Goal: Task Accomplishment & Management: Manage account settings

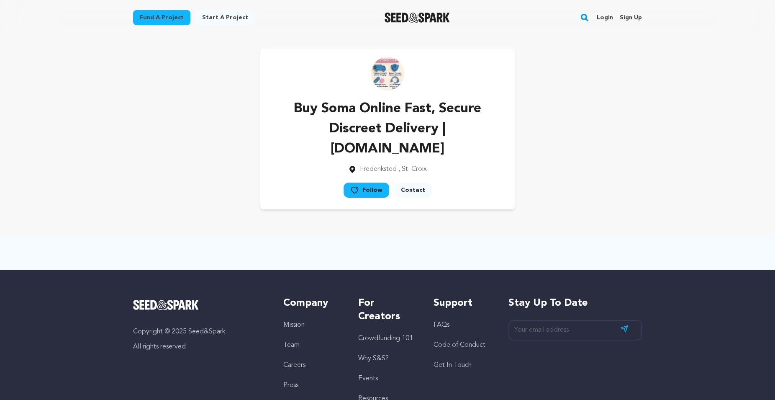
click at [635, 17] on link "Sign up" at bounding box center [631, 17] width 22 height 13
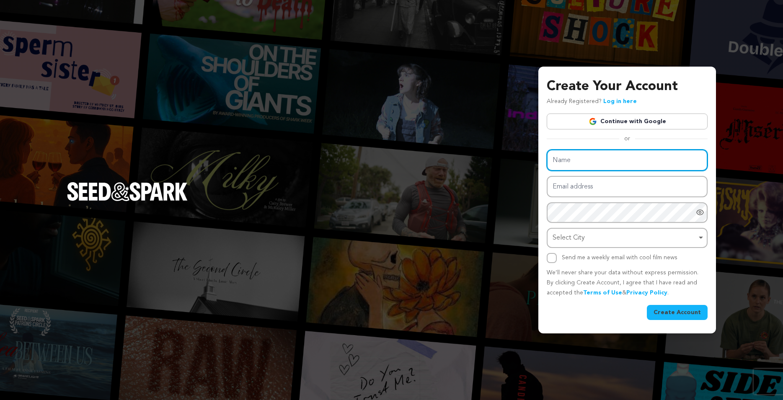
click at [577, 162] on input "Name" at bounding box center [626, 159] width 161 height 21
paste input "Buy Soma Online Urgent Delivery Services"
type input "Buy Soma Online Urgent Delivery Services"
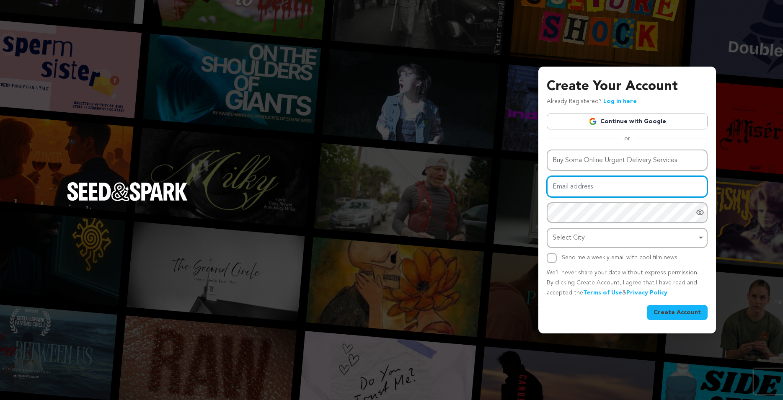
click at [569, 185] on input "Email address" at bounding box center [626, 186] width 161 height 21
paste input "andrewblanco1621+41@gmail.com"
type input "andrewblanco1621+41@gmail.com"
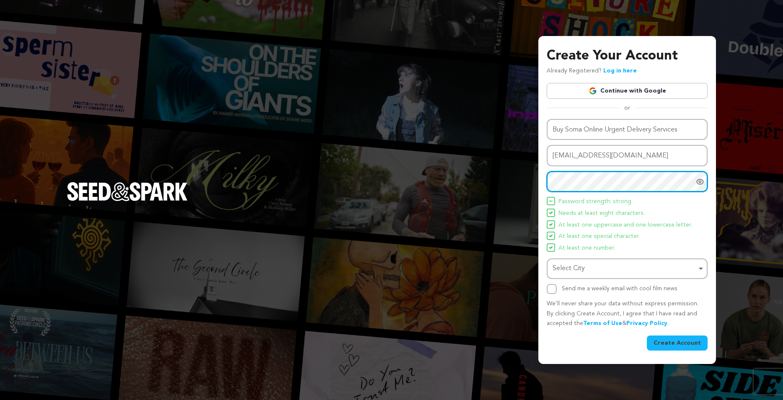
click at [574, 267] on div "Select City Remove item" at bounding box center [624, 269] width 144 height 12
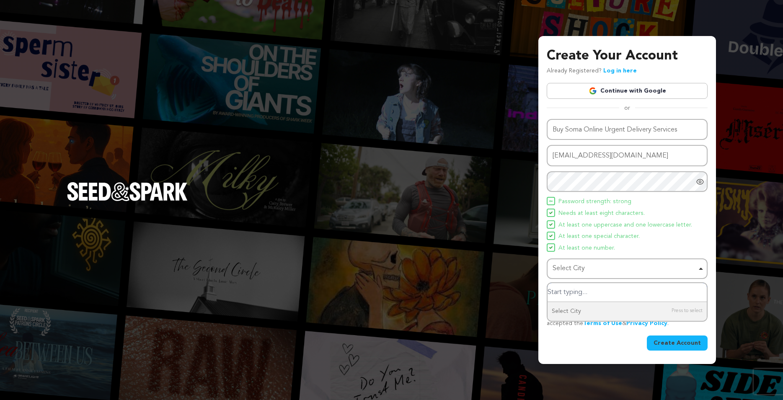
click at [576, 287] on input "Select City" at bounding box center [626, 292] width 159 height 19
type input "United State"
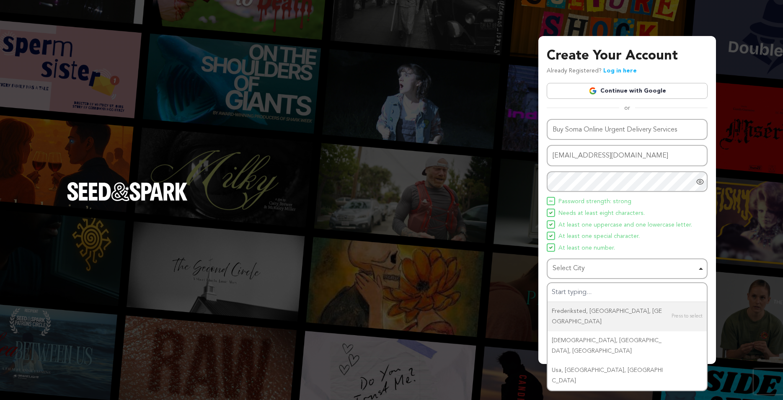
type input "United State"
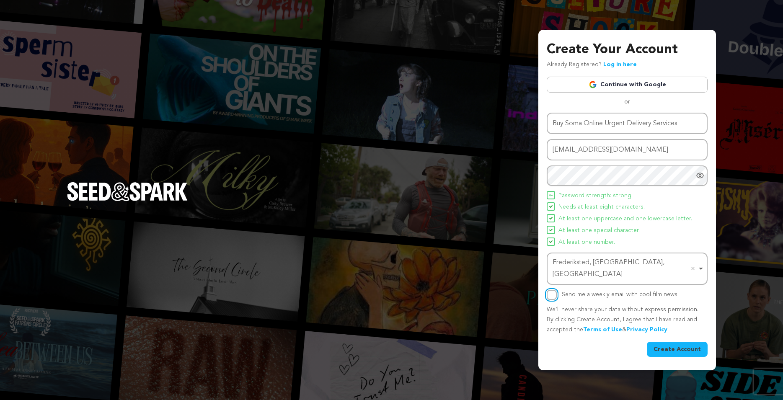
click at [552, 291] on input "Send me a weekly email with cool film news" at bounding box center [551, 295] width 10 height 10
checkbox input "true"
click at [677, 345] on button "Create Account" at bounding box center [677, 349] width 61 height 15
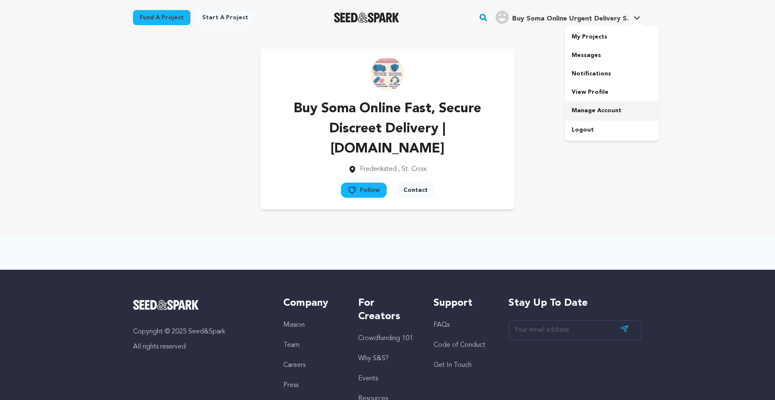
click at [590, 109] on link "Manage Account" at bounding box center [612, 110] width 94 height 18
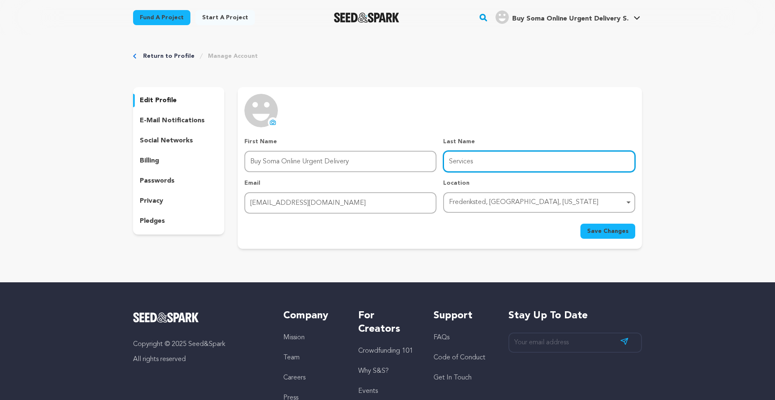
click at [504, 160] on input "Services" at bounding box center [539, 161] width 192 height 21
type input "Services |"
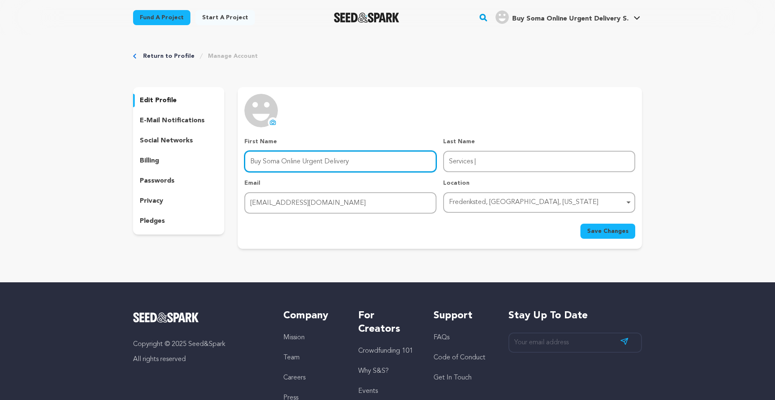
click at [280, 167] on input "Buy Soma Online Urgent Delivery" at bounding box center [341, 161] width 192 height 21
paste input "24 Hours Nighttime Prescription"
click at [307, 162] on input "Buy Soma Online 24 Hours Nighttime Prescription" at bounding box center [341, 161] width 192 height 21
drag, startPoint x: 305, startPoint y: 161, endPoint x: 518, endPoint y: 166, distance: 213.6
click at [437, 166] on input "Buy Soma Online 24 Hours Nighttime Prescription" at bounding box center [341, 161] width 192 height 21
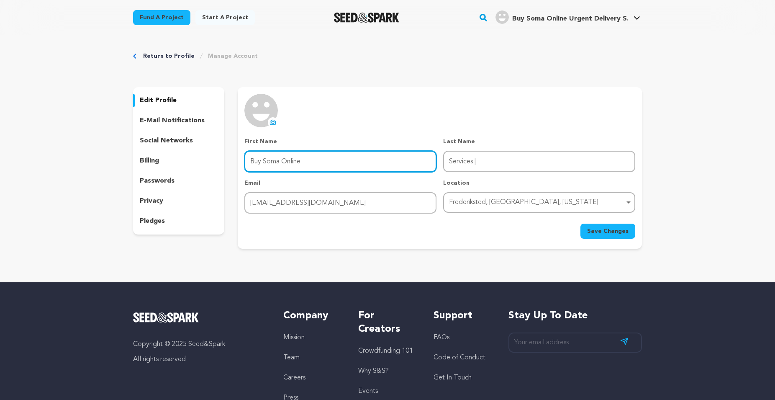
type input "Buy Soma Online"
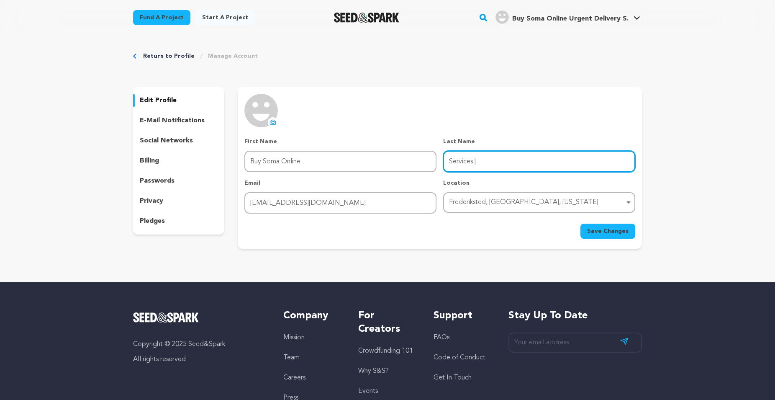
click at [483, 166] on input "Services |" at bounding box center [539, 161] width 192 height 21
paste input "24 Hours Nighttime Prescription"
type input "24 Hours Nighttime Prescription | buysoma.online"
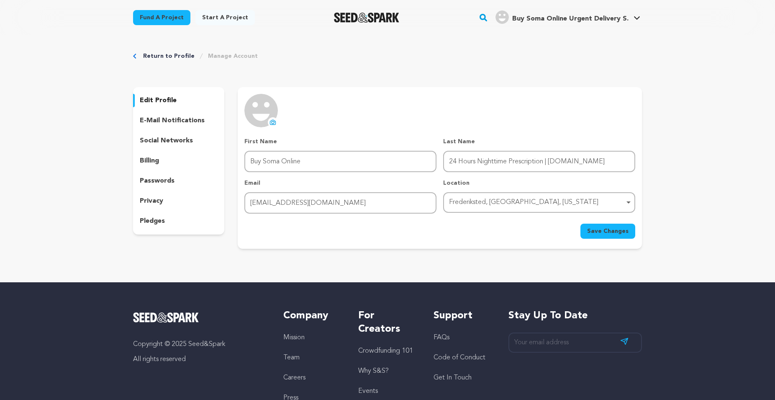
click at [272, 123] on icon at bounding box center [273, 122] width 7 height 7
click at [603, 231] on span "Save Changes" at bounding box center [607, 231] width 41 height 8
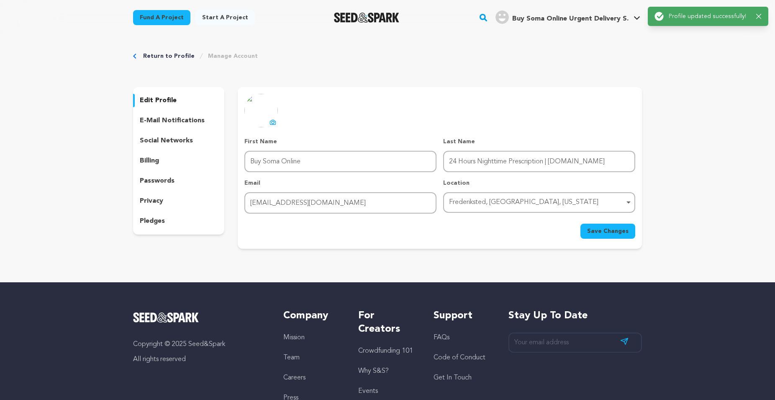
click at [762, 18] on icon "button" at bounding box center [759, 16] width 5 height 5
click at [645, 13] on div "Fund a project Start a project Search" at bounding box center [388, 17] width 536 height 35
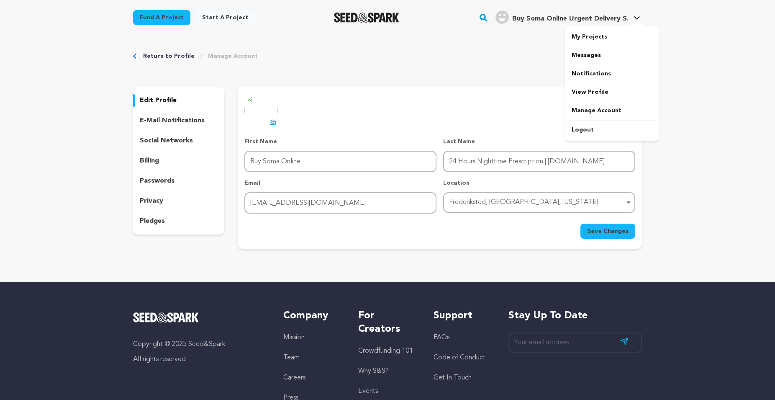
click at [636, 18] on icon at bounding box center [637, 18] width 7 height 4
